Goal: Information Seeking & Learning: Learn about a topic

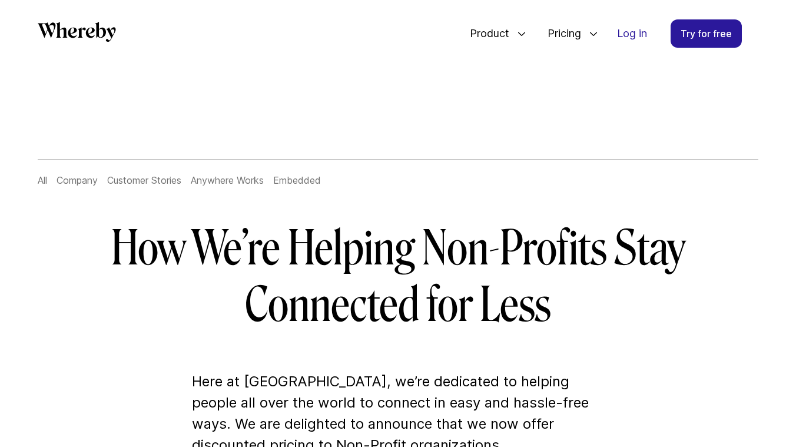
click at [472, 296] on h1 "How We’re Helping Non-Profits Stay Connected for Less" at bounding box center [398, 276] width 678 height 113
click at [419, 286] on h1 "How We’re Helping Non-Profits Stay Connected for Less" at bounding box center [398, 276] width 678 height 113
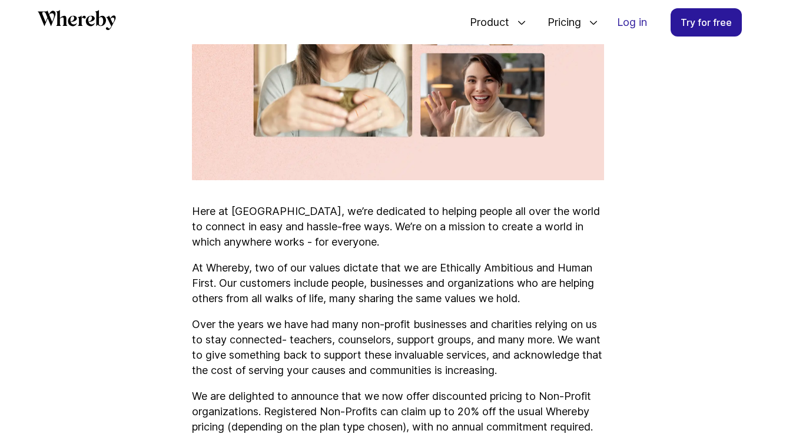
scroll to position [635, 0]
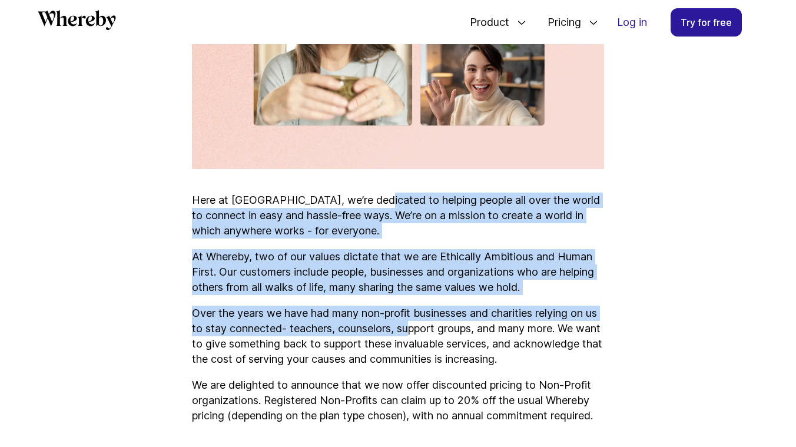
drag, startPoint x: 377, startPoint y: 203, endPoint x: 435, endPoint y: 333, distance: 142.1
click at [435, 333] on p "Over the years we have had many non-profit businesses and charities relying on …" at bounding box center [398, 336] width 412 height 61
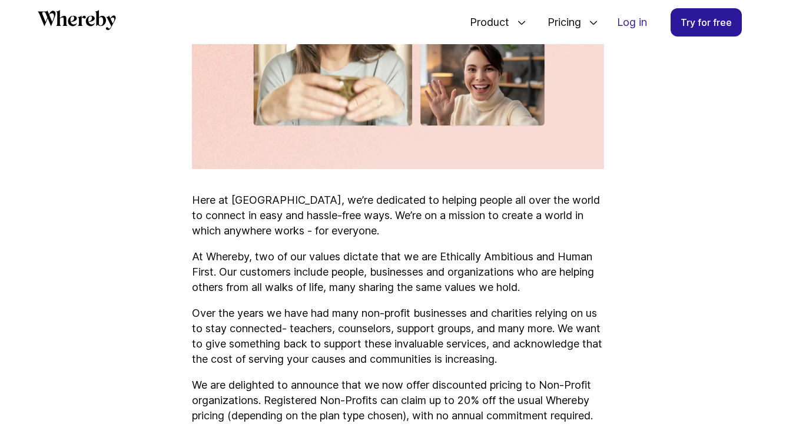
click at [435, 333] on p "Over the years we have had many non-profit businesses and charities relying on …" at bounding box center [398, 336] width 412 height 61
click at [457, 339] on p "Over the years we have had many non-profit businesses and charities relying on …" at bounding box center [398, 336] width 412 height 61
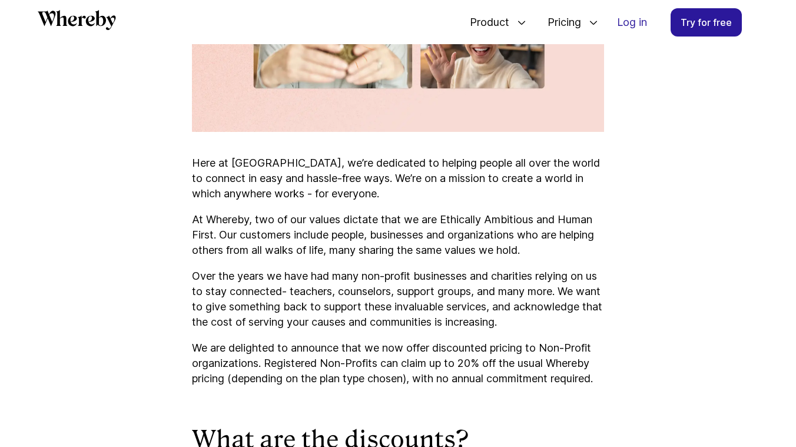
scroll to position [672, 0]
click at [360, 345] on p "We are delighted to announce that we now offer discounted pricing to Non-Profit…" at bounding box center [398, 363] width 412 height 46
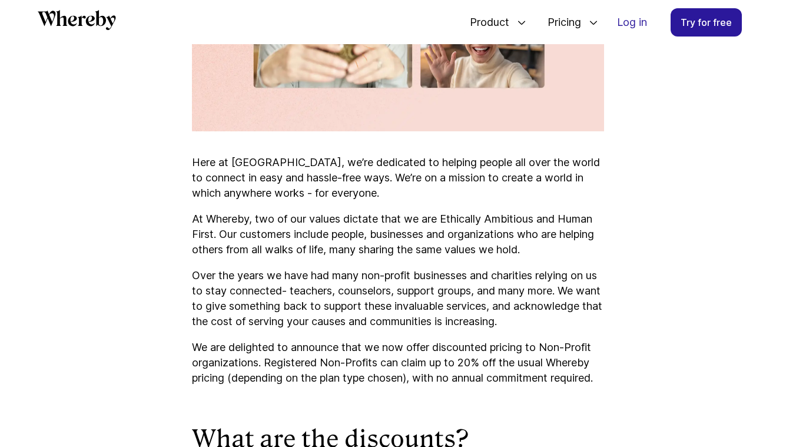
click at [360, 345] on p "We are delighted to announce that we now offer discounted pricing to Non-Profit…" at bounding box center [398, 363] width 412 height 46
click at [383, 349] on p "We are delighted to announce that we now offer discounted pricing to Non-Profit…" at bounding box center [398, 363] width 412 height 46
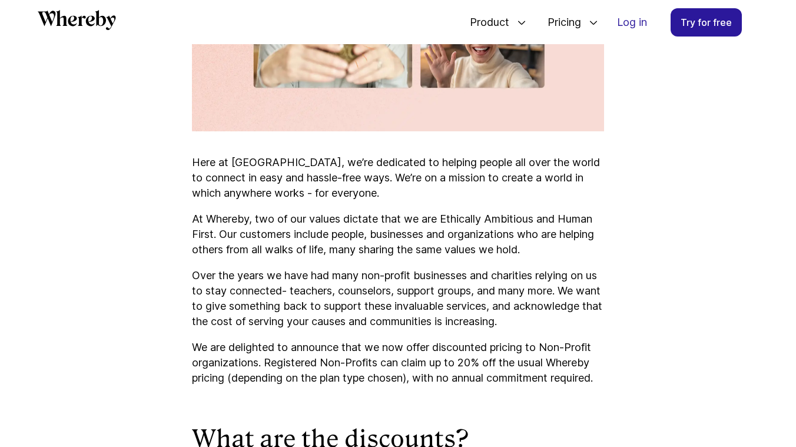
click at [362, 356] on p "We are delighted to announce that we now offer discounted pricing to Non-Profit…" at bounding box center [398, 363] width 412 height 46
click at [383, 357] on p "We are delighted to announce that we now offer discounted pricing to Non-Profit…" at bounding box center [398, 363] width 412 height 46
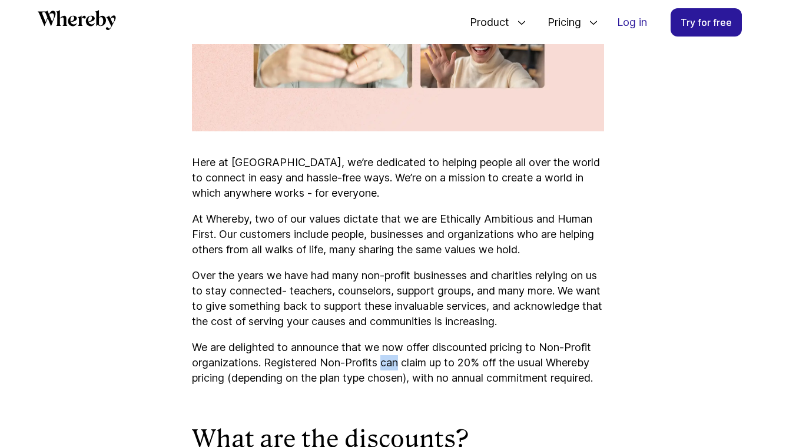
click at [383, 357] on p "We are delighted to announce that we now offer discounted pricing to Non-Profit…" at bounding box center [398, 363] width 412 height 46
click at [404, 360] on p "We are delighted to announce that we now offer discounted pricing to Non-Profit…" at bounding box center [398, 363] width 412 height 46
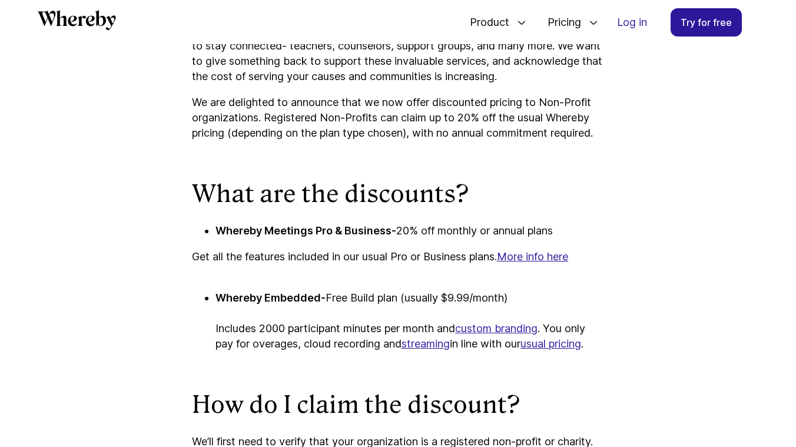
scroll to position [920, 0]
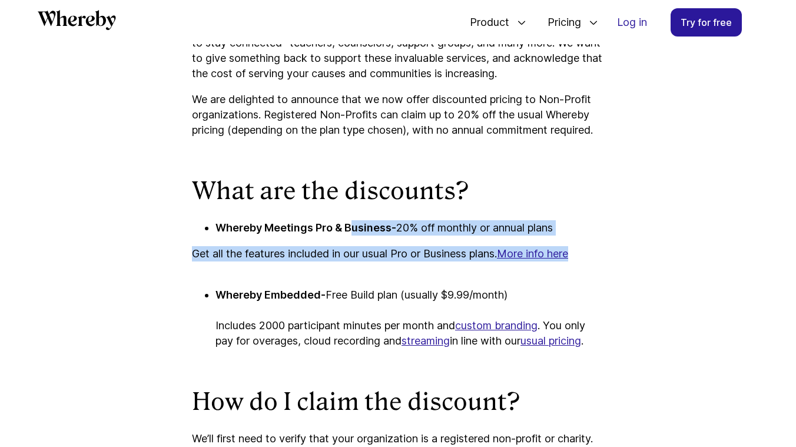
drag, startPoint x: 352, startPoint y: 238, endPoint x: 386, endPoint y: 296, distance: 67.1
click at [386, 296] on div "Here at [GEOGRAPHIC_DATA], we’re dedicated to helping people all over the world…" at bounding box center [398, 308] width 412 height 1387
click at [385, 294] on div "Here at [GEOGRAPHIC_DATA], we’re dedicated to helping people all over the world…" at bounding box center [398, 308] width 412 height 1387
drag, startPoint x: 317, startPoint y: 235, endPoint x: 366, endPoint y: 284, distance: 69.5
click at [366, 286] on div "Here at [GEOGRAPHIC_DATA], we’re dedicated to helping people all over the world…" at bounding box center [398, 308] width 412 height 1387
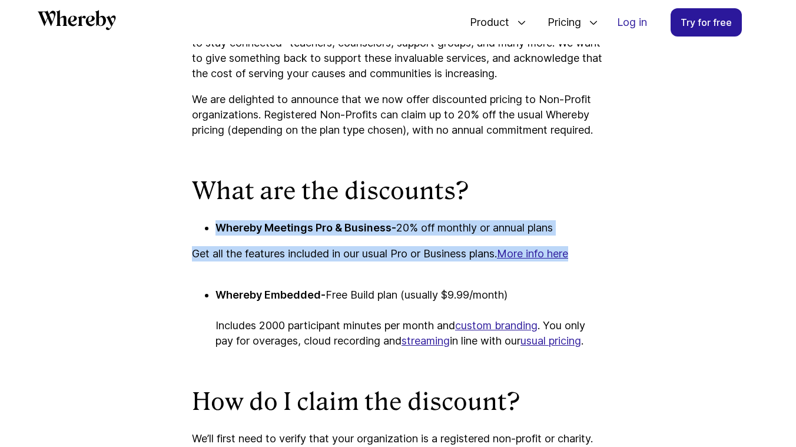
click at [366, 277] on p "Get all the features included in our usual Pro or Business plans. More info here" at bounding box center [398, 261] width 412 height 31
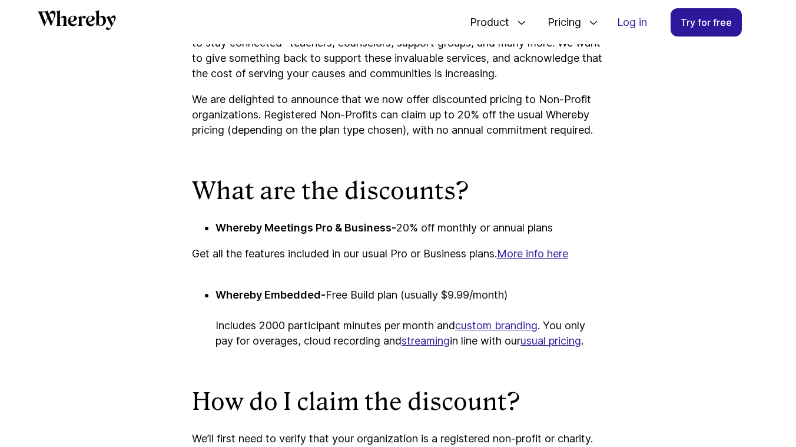
click at [366, 277] on p "Get all the features included in our usual Pro or Business plans. More info here" at bounding box center [398, 261] width 412 height 31
click at [380, 274] on p "Get all the features included in our usual Pro or Business plans. More info here" at bounding box center [398, 261] width 412 height 31
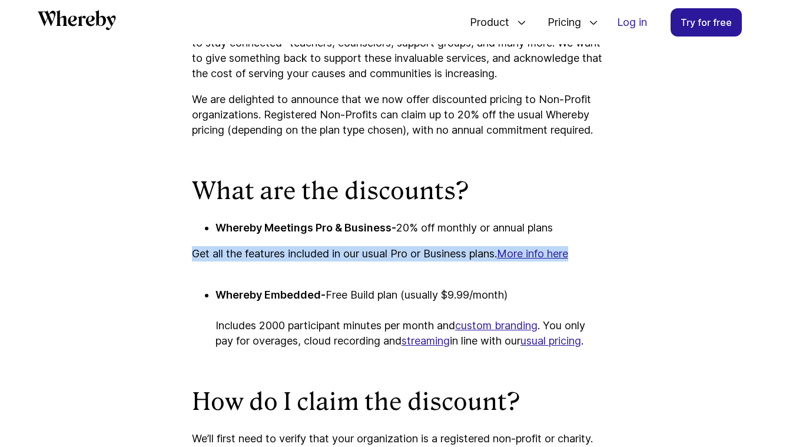
click at [391, 277] on p "Get all the features included in our usual Pro or Business plans. More info here" at bounding box center [398, 261] width 412 height 31
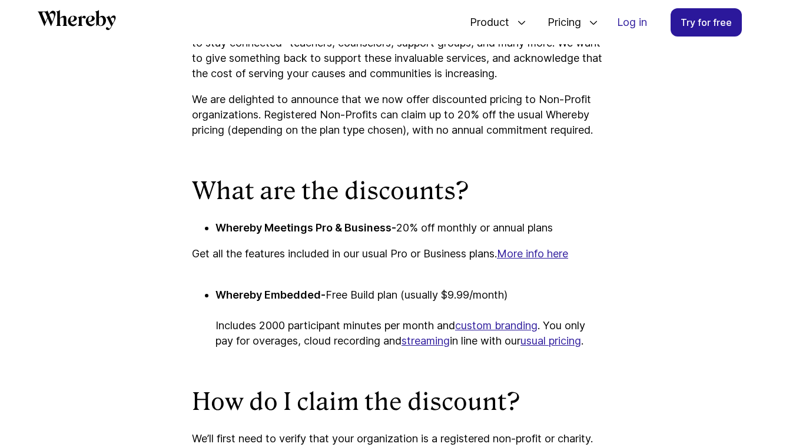
click at [391, 277] on p "Get all the features included in our usual Pro or Business plans. More info here" at bounding box center [398, 261] width 412 height 31
click at [371, 277] on p "Get all the features included in our usual Pro or Business plans. More info here" at bounding box center [398, 261] width 412 height 31
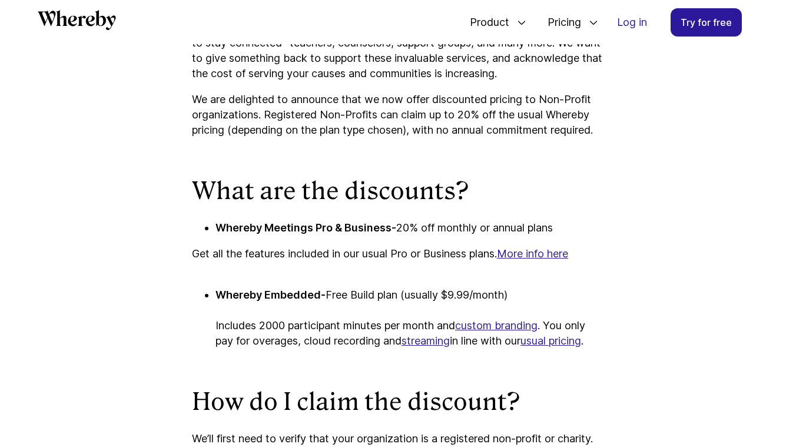
click at [381, 269] on p "Get all the features included in our usual Pro or Business plans. More info here" at bounding box center [398, 261] width 412 height 31
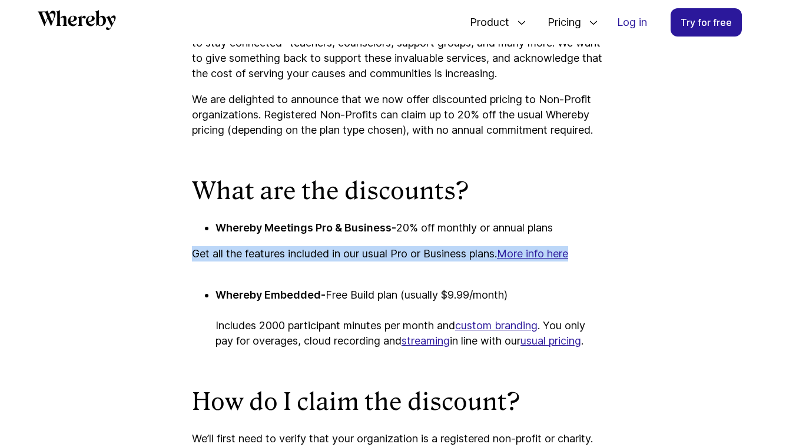
click at [366, 269] on p "Get all the features included in our usual Pro or Business plans. More info here" at bounding box center [398, 261] width 412 height 31
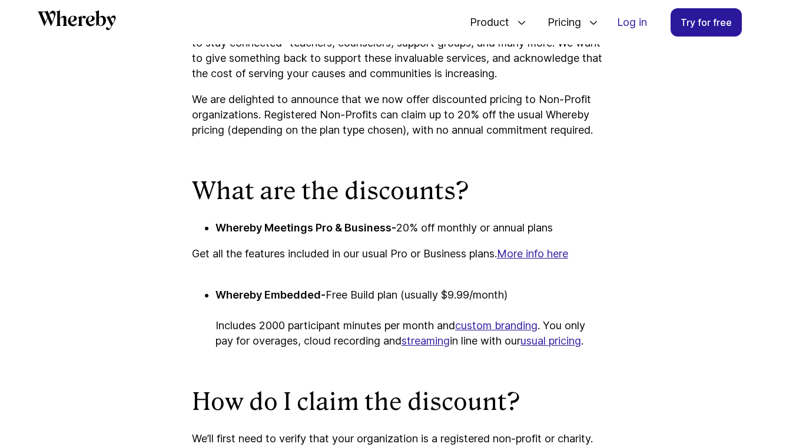
click at [366, 269] on p "Get all the features included in our usual Pro or Business plans. More info here" at bounding box center [398, 261] width 412 height 31
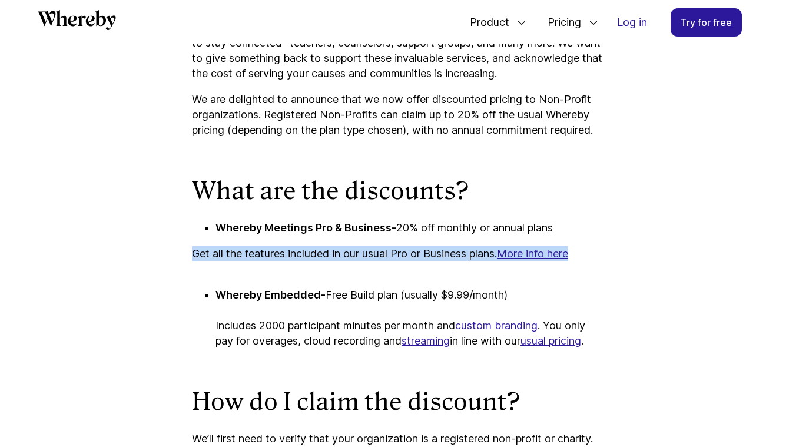
click at [352, 269] on p "Get all the features included in our usual Pro or Business plans. More info here" at bounding box center [398, 261] width 412 height 31
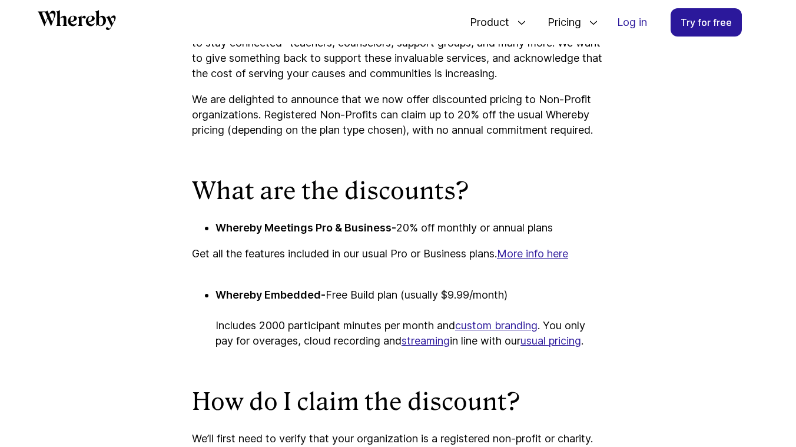
click at [352, 269] on p "Get all the features included in our usual Pro or Business plans. More info here" at bounding box center [398, 261] width 412 height 31
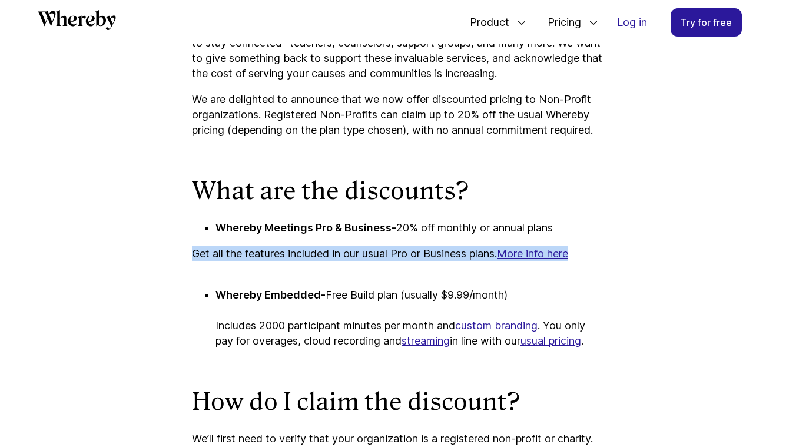
click at [362, 271] on p "Get all the features included in our usual Pro or Business plans. More info here" at bounding box center [398, 261] width 412 height 31
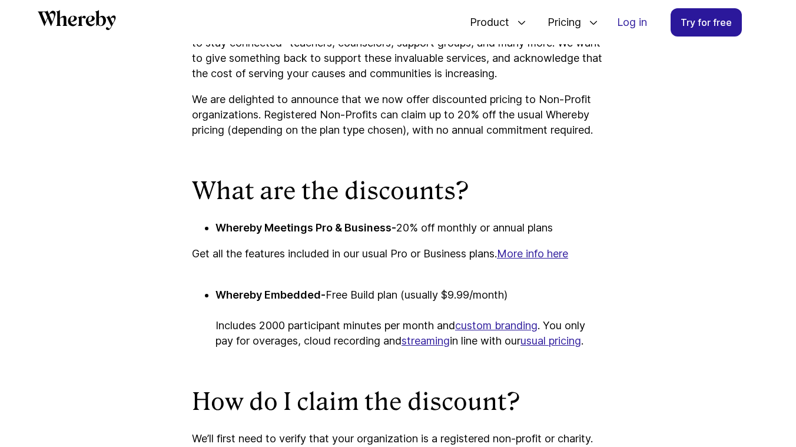
click at [362, 271] on p "Get all the features included in our usual Pro or Business plans. More info here" at bounding box center [398, 261] width 412 height 31
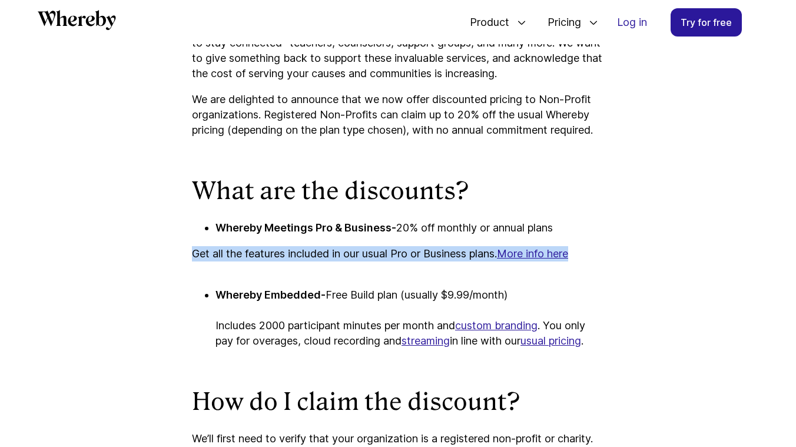
click at [362, 271] on p "Get all the features included in our usual Pro or Business plans. More info here" at bounding box center [398, 261] width 412 height 31
click at [373, 277] on p "Get all the features included in our usual Pro or Business plans. More info here" at bounding box center [398, 261] width 412 height 31
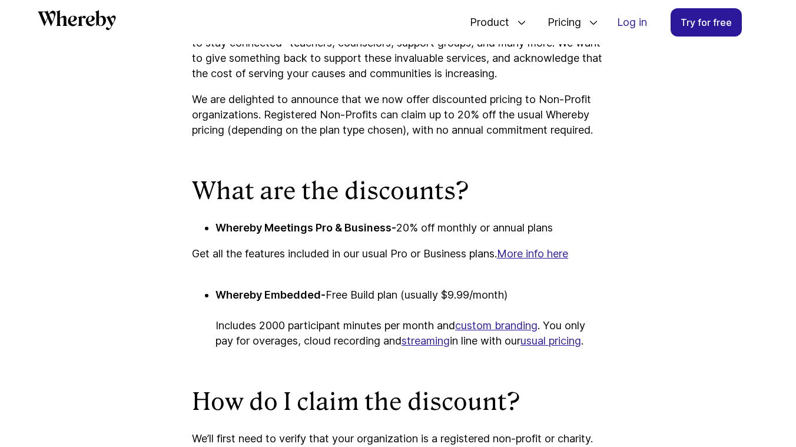
click at [373, 277] on p "Get all the features included in our usual Pro or Business plans. More info here" at bounding box center [398, 261] width 412 height 31
click at [363, 277] on p "Get all the features included in our usual Pro or Business plans. More info here" at bounding box center [398, 261] width 412 height 31
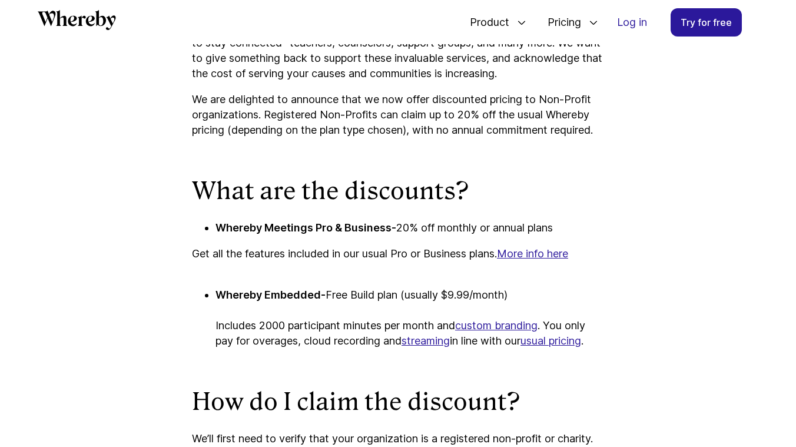
click at [377, 277] on p "Get all the features included in our usual Pro or Business plans. More info here" at bounding box center [398, 261] width 412 height 31
click at [391, 270] on p "Get all the features included in our usual Pro or Business plans. More info here" at bounding box center [398, 261] width 412 height 31
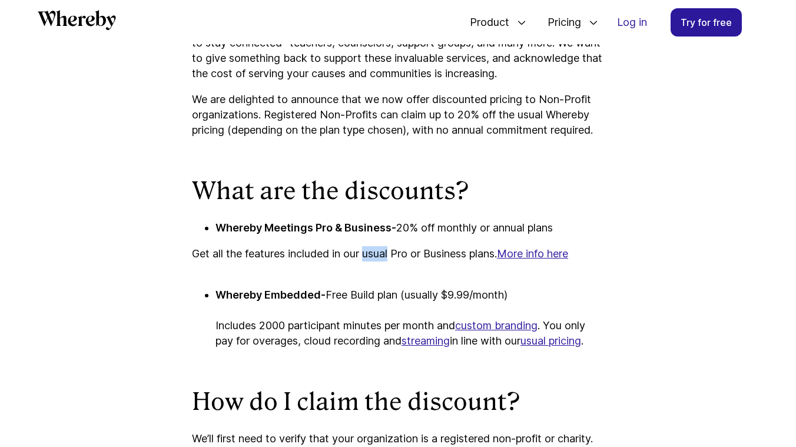
click at [391, 270] on p "Get all the features included in our usual Pro or Business plans. More info here" at bounding box center [398, 261] width 412 height 31
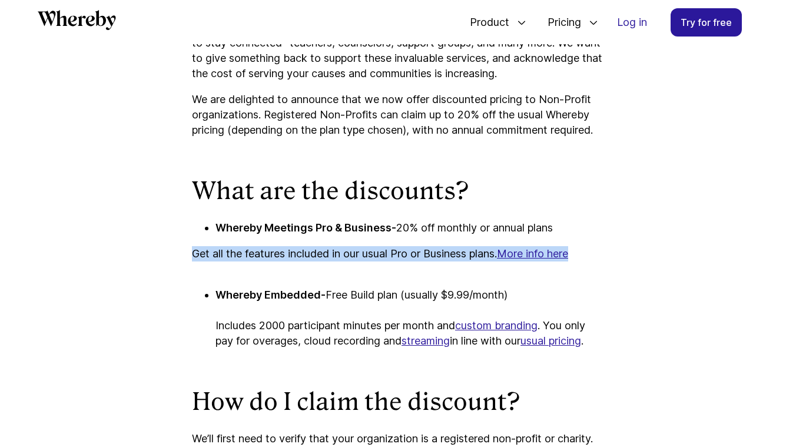
click at [379, 274] on p "Get all the features included in our usual Pro or Business plans. More info here" at bounding box center [398, 261] width 412 height 31
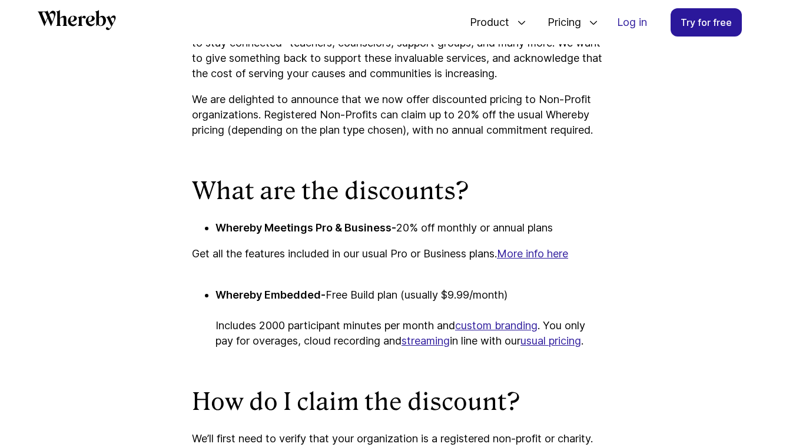
click at [379, 274] on p "Get all the features included in our usual Pro or Business plans. More info here" at bounding box center [398, 261] width 412 height 31
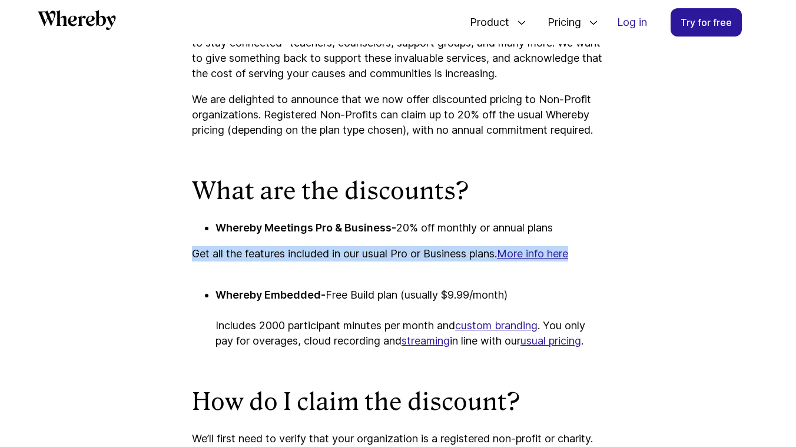
click at [393, 274] on p "Get all the features included in our usual Pro or Business plans. More info here" at bounding box center [398, 261] width 412 height 31
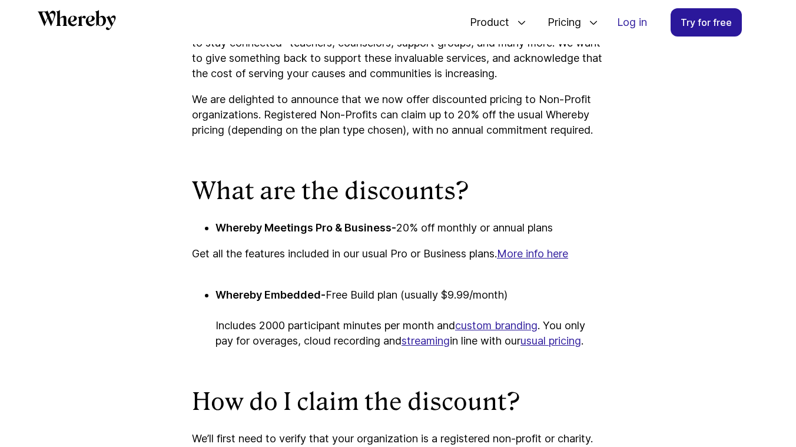
click at [393, 274] on p "Get all the features included in our usual Pro or Business plans. More info here" at bounding box center [398, 261] width 412 height 31
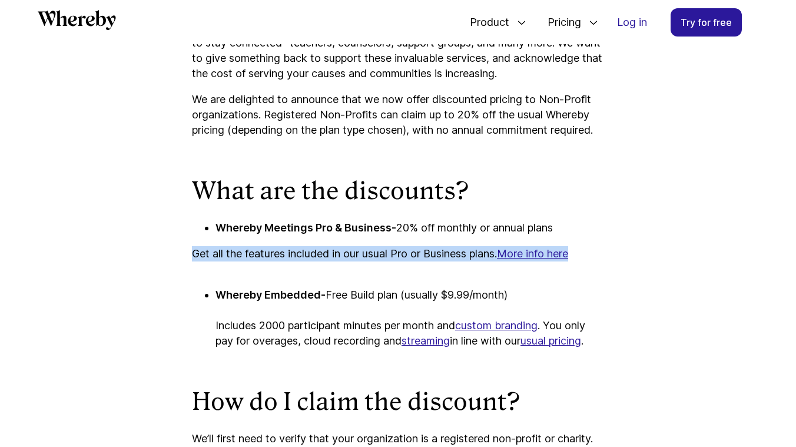
click at [386, 274] on p "Get all the features included in our usual Pro or Business plans. More info here" at bounding box center [398, 261] width 412 height 31
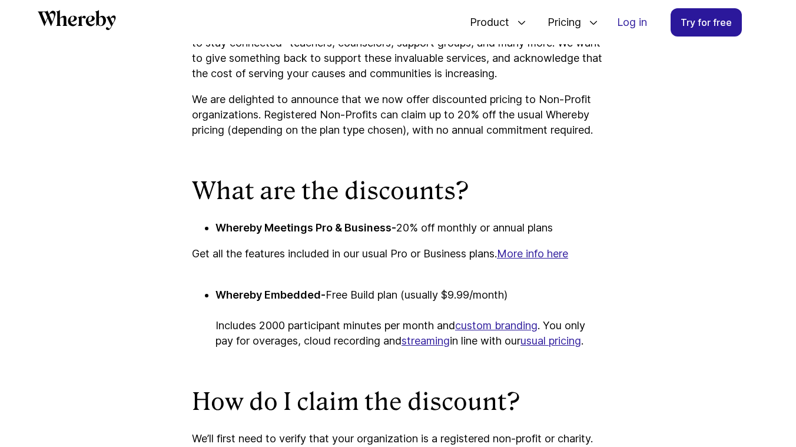
click at [386, 274] on p "Get all the features included in our usual Pro or Business plans. More info here" at bounding box center [398, 261] width 412 height 31
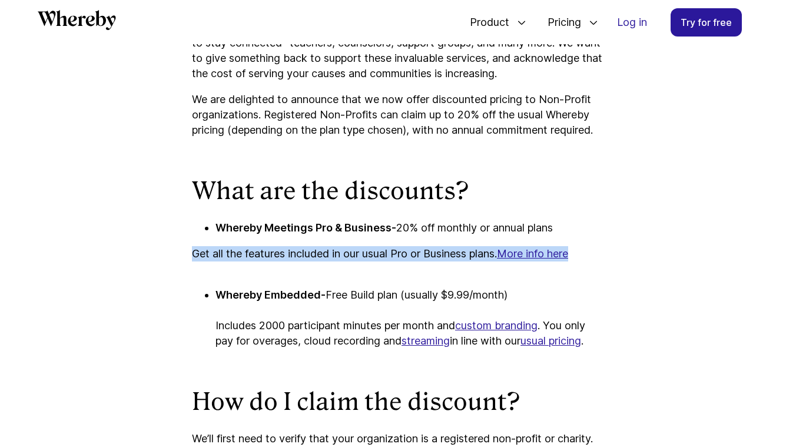
click at [396, 276] on p "Get all the features included in our usual Pro or Business plans. More info here" at bounding box center [398, 261] width 412 height 31
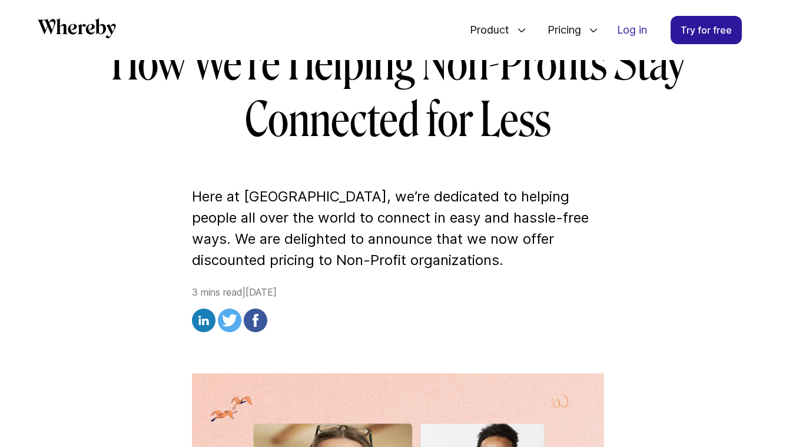
scroll to position [0, 0]
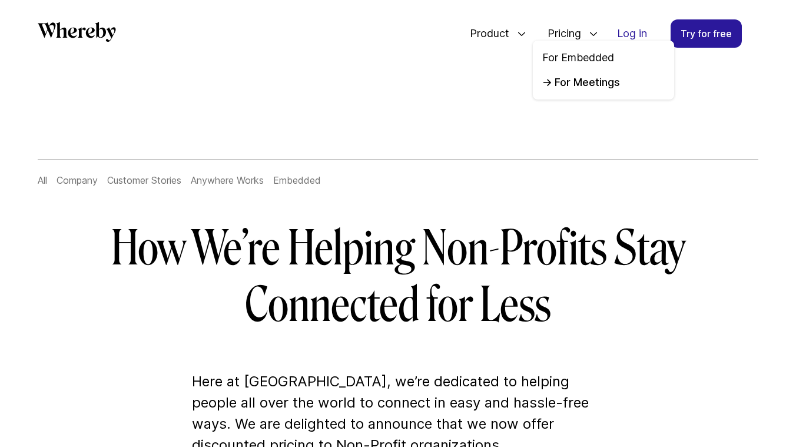
click at [576, 84] on link "For Meetings" at bounding box center [603, 82] width 122 height 15
